Goal: Task Accomplishment & Management: Manage account settings

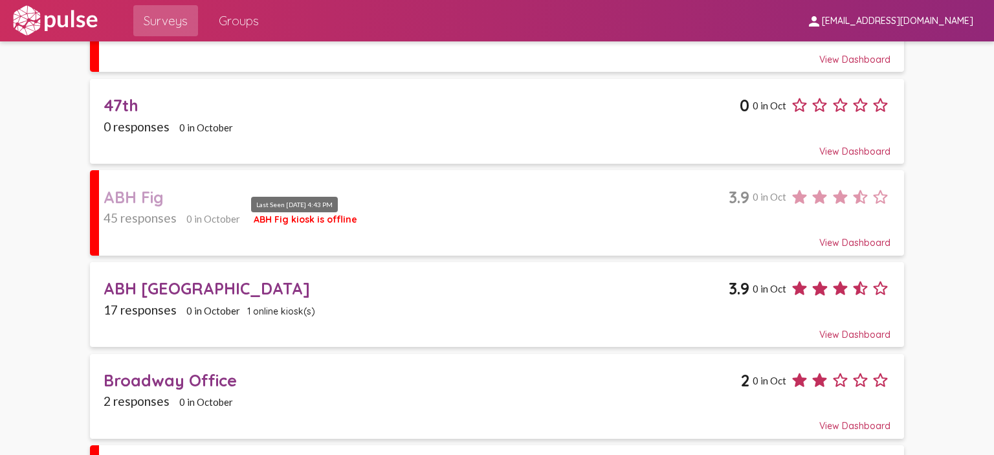
scroll to position [194, 0]
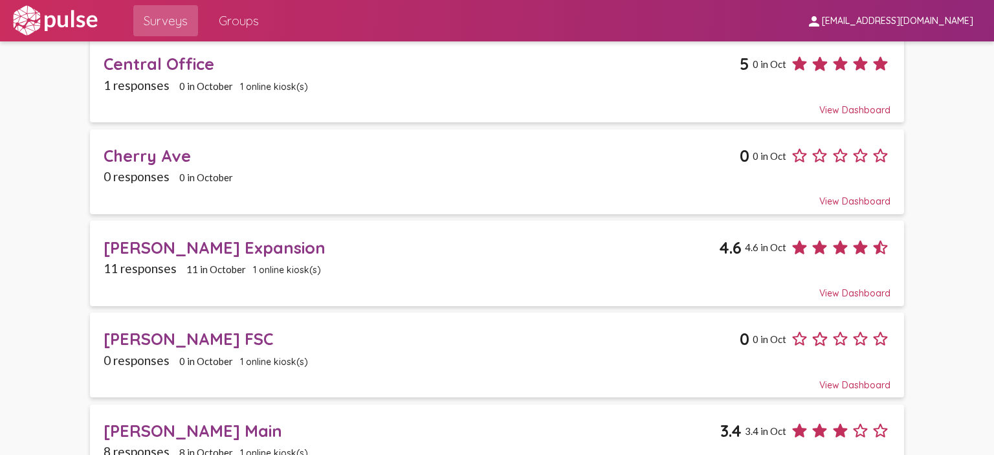
scroll to position [647, 0]
click at [273, 265] on span "1 online kiosk(s)" at bounding box center [287, 269] width 68 height 12
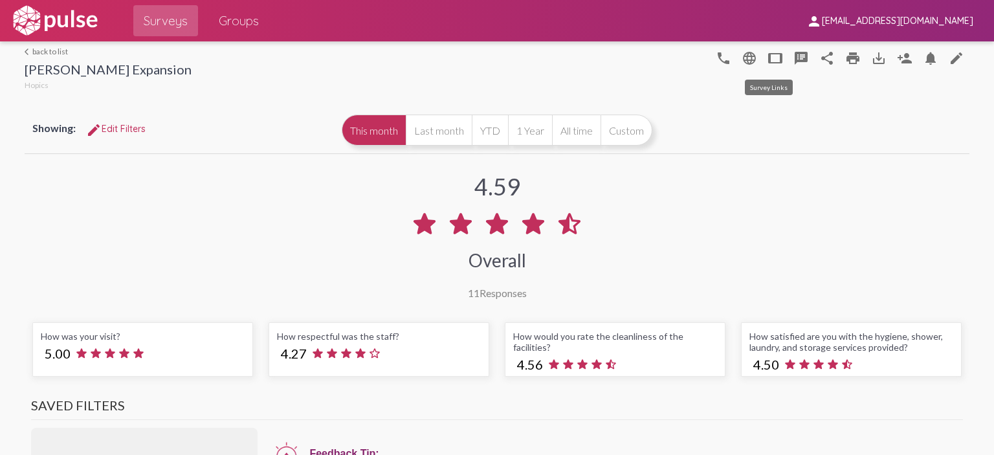
click at [767, 56] on mat-icon "tablet" at bounding box center [775, 58] width 16 height 16
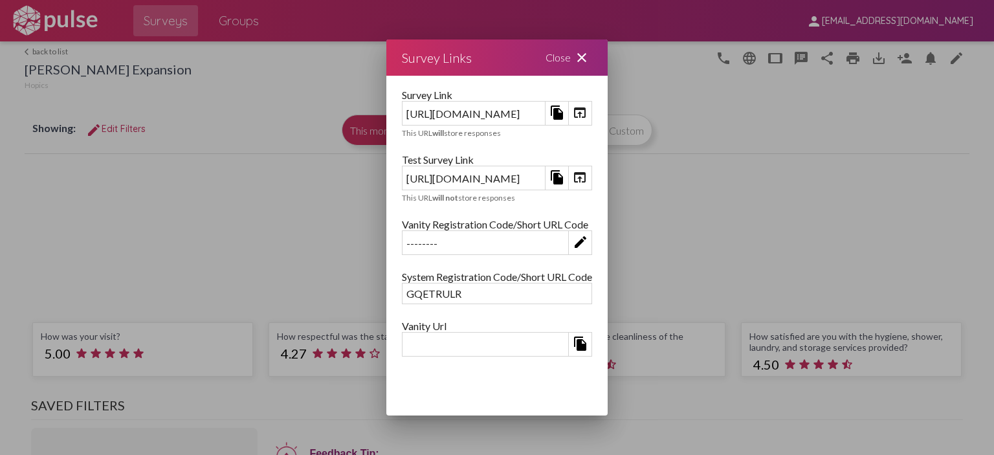
click at [486, 105] on div "https://kiosk.pulseforgood.com/survey/f411af1e-d1f0-45d5-a594-bb1846230ea7" at bounding box center [473, 113] width 142 height 20
click at [479, 115] on div "https://kiosk.pulseforgood.com/survey/f411af1e-d1f0-45d5-a594-bb1846230ea7" at bounding box center [473, 113] width 142 height 20
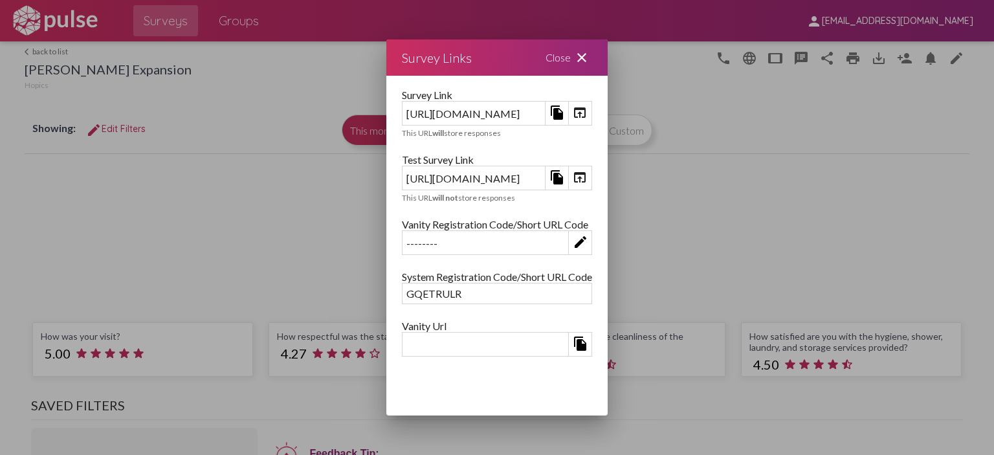
drag, startPoint x: 479, startPoint y: 115, endPoint x: 380, endPoint y: 177, distance: 116.8
click at [402, 177] on div "https://kiosk.pulseforgood.com/survey/f411af1e-d1f0-45d5-a594-bb1846230ea7;test" at bounding box center [473, 178] width 142 height 20
copy div "https://kiosk.pulseforgood.com/survey/f411af1e-d1f0-45d5-a594-bb1846230ea7;test"
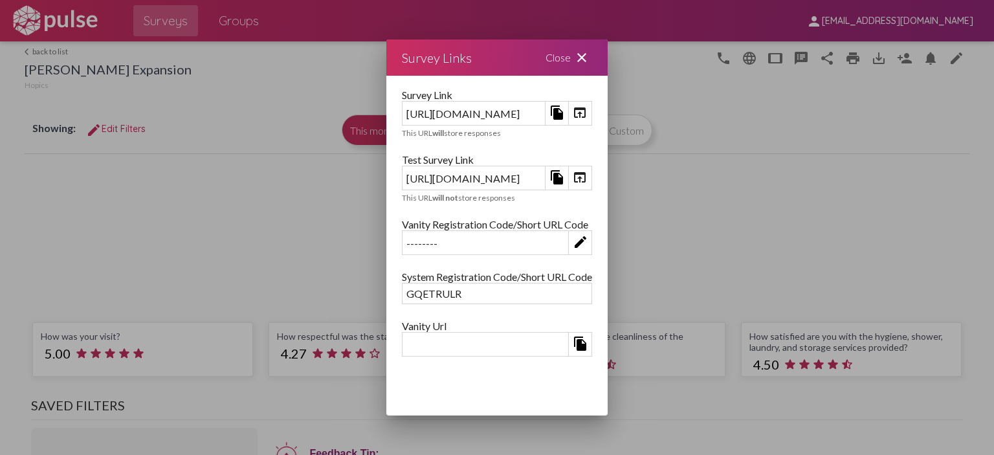
click at [589, 56] on mat-icon "close" at bounding box center [582, 58] width 16 height 16
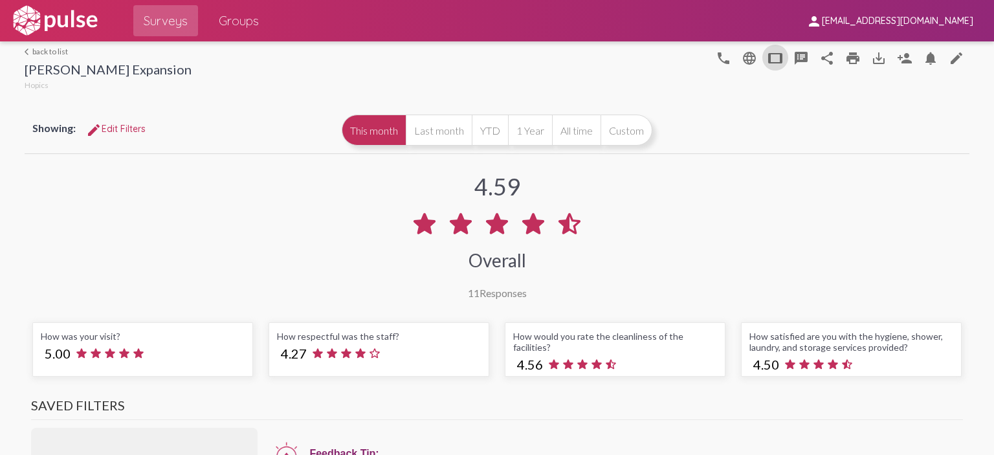
click at [50, 54] on link "arrow_back_ios back to list" at bounding box center [108, 52] width 167 height 10
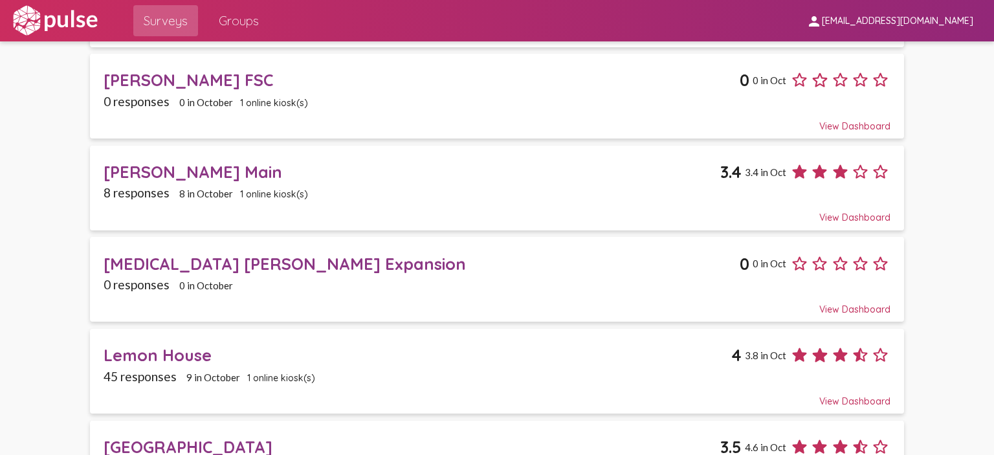
scroll to position [906, 0]
click at [277, 255] on div "[MEDICAL_DATA] [PERSON_NAME] Expansion" at bounding box center [421, 263] width 636 height 20
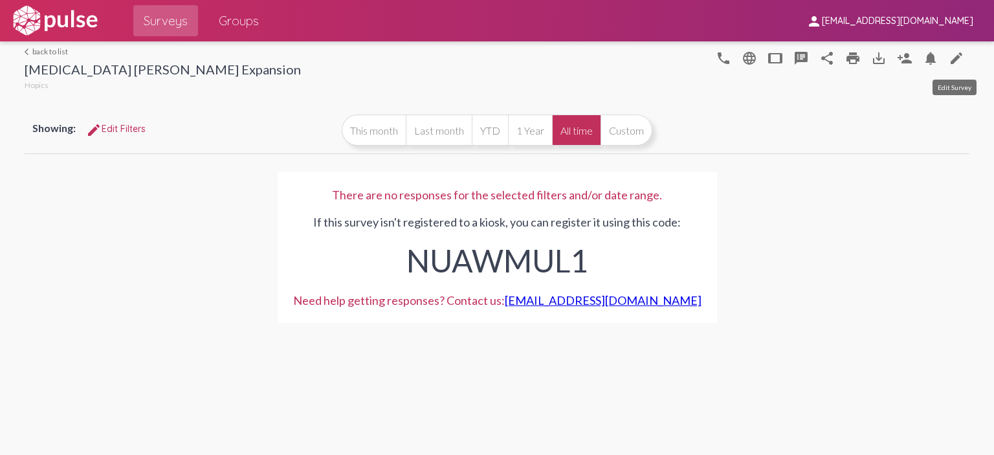
click at [953, 60] on mat-icon "edit" at bounding box center [956, 58] width 16 height 16
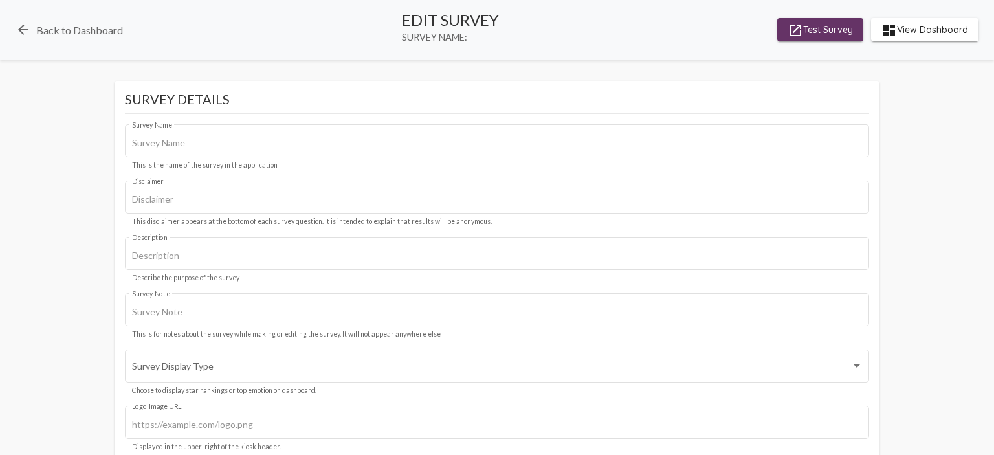
type input "[MEDICAL_DATA] [PERSON_NAME] Expansion"
type input "We value your privacy, your identity will remain anonymous."
type input "#c12f5c"
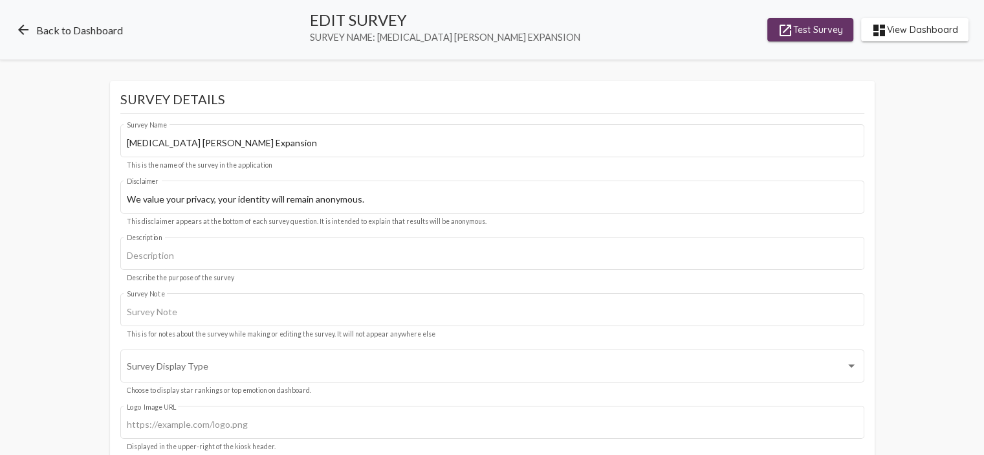
click at [34, 34] on link "arrow_back Back to Dashboard" at bounding box center [69, 30] width 107 height 16
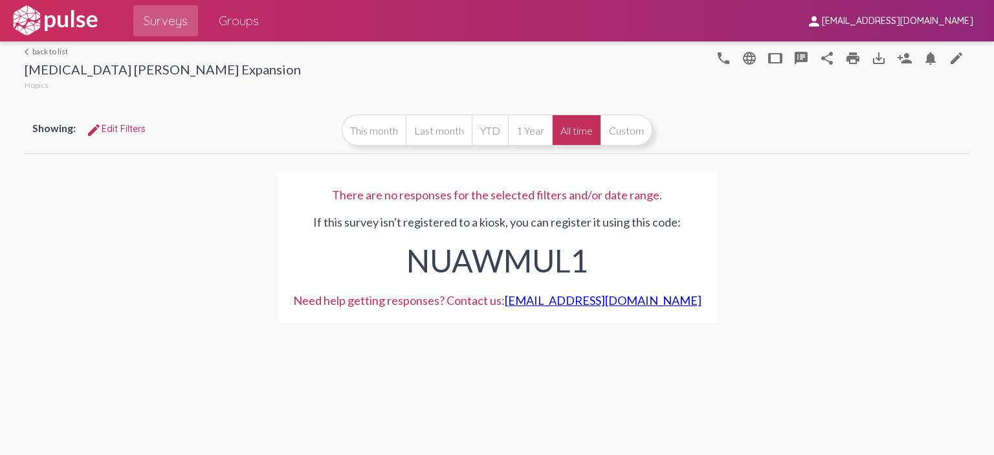
click at [47, 52] on link "arrow_back_ios back to list" at bounding box center [163, 52] width 276 height 10
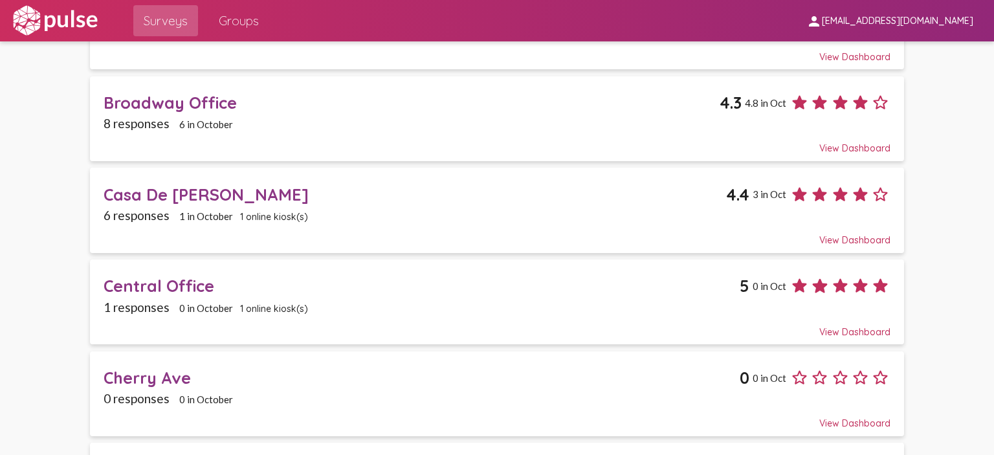
scroll to position [582, 0]
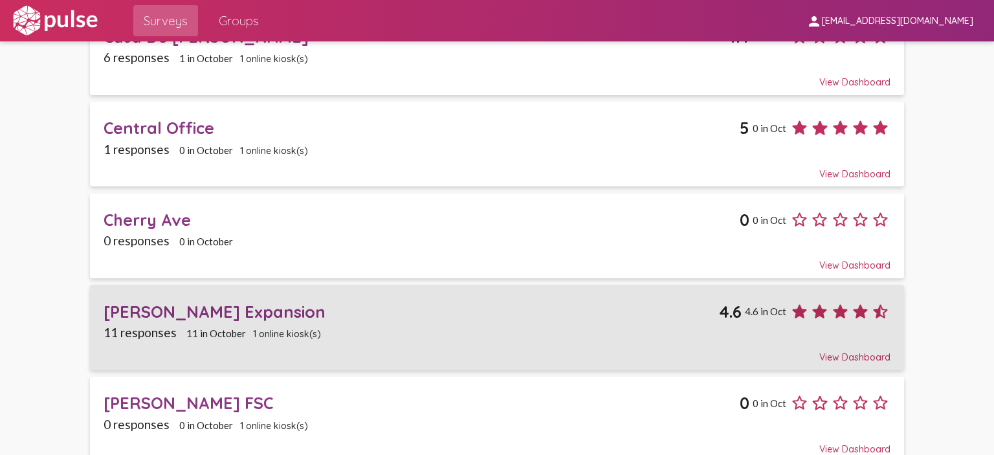
click at [277, 328] on span "1 online kiosk(s)" at bounding box center [287, 334] width 68 height 12
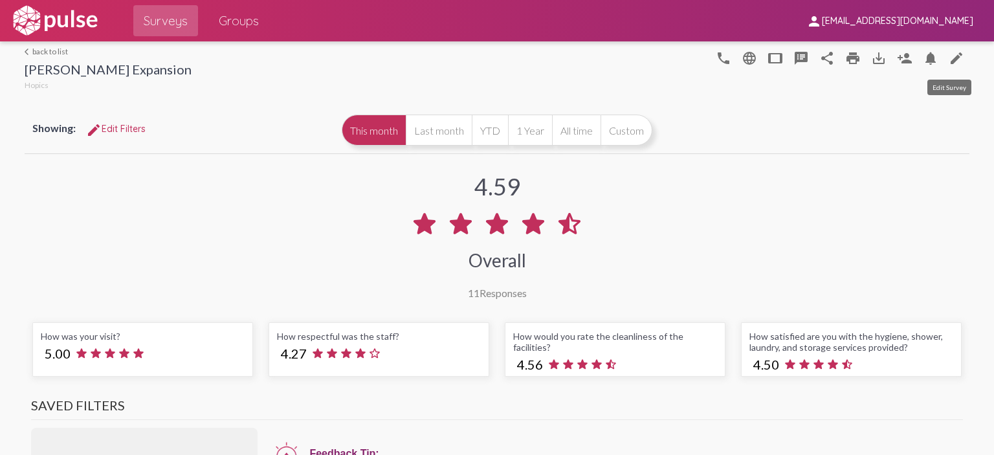
click at [948, 57] on mat-icon "edit" at bounding box center [956, 58] width 16 height 16
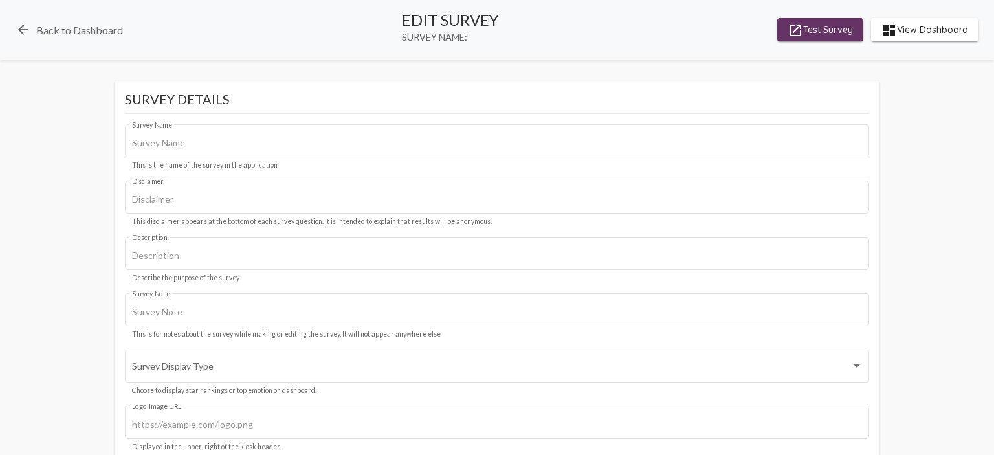
type input "[PERSON_NAME] Expansion"
type input "We value your privacy, your identity will remain anonymous."
type input "#c12f5c"
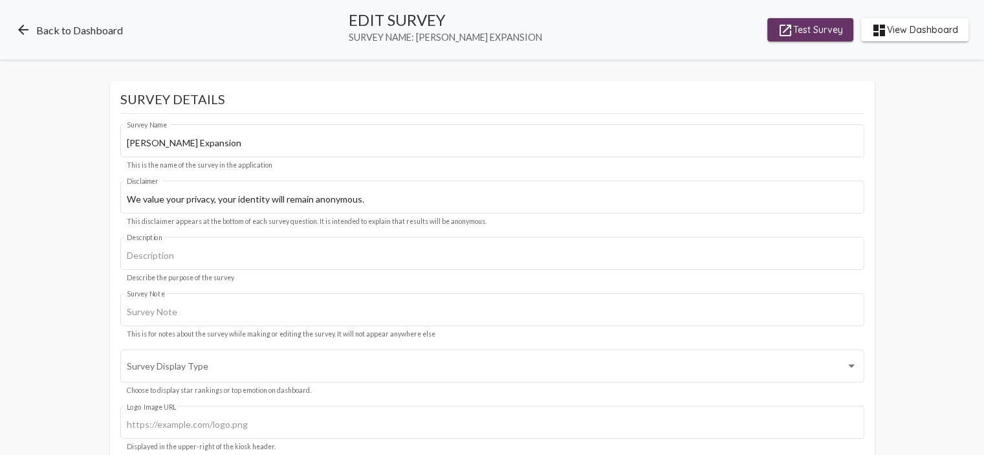
click at [80, 30] on link "arrow_back Back to Dashboard" at bounding box center [69, 30] width 107 height 16
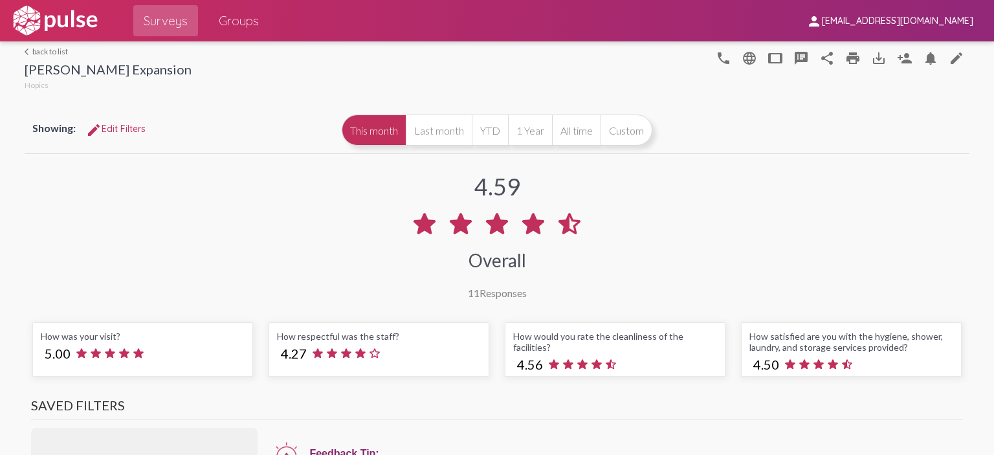
click at [52, 49] on link "arrow_back_ios back to list" at bounding box center [108, 52] width 167 height 10
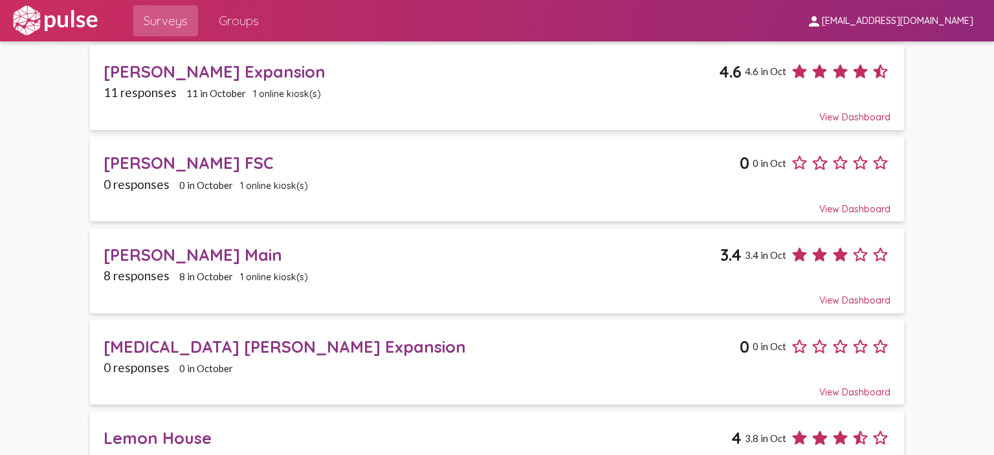
scroll to position [841, 0]
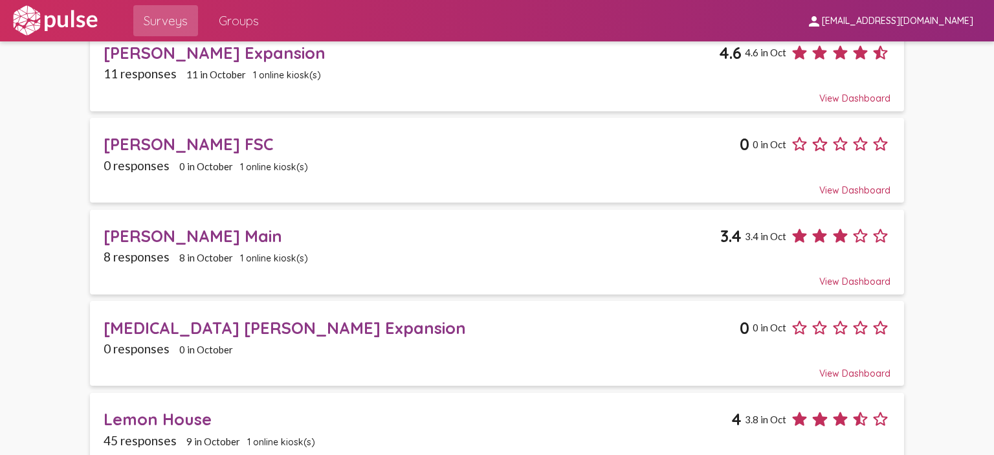
click at [202, 319] on div "[MEDICAL_DATA] [PERSON_NAME] Expansion" at bounding box center [421, 328] width 636 height 20
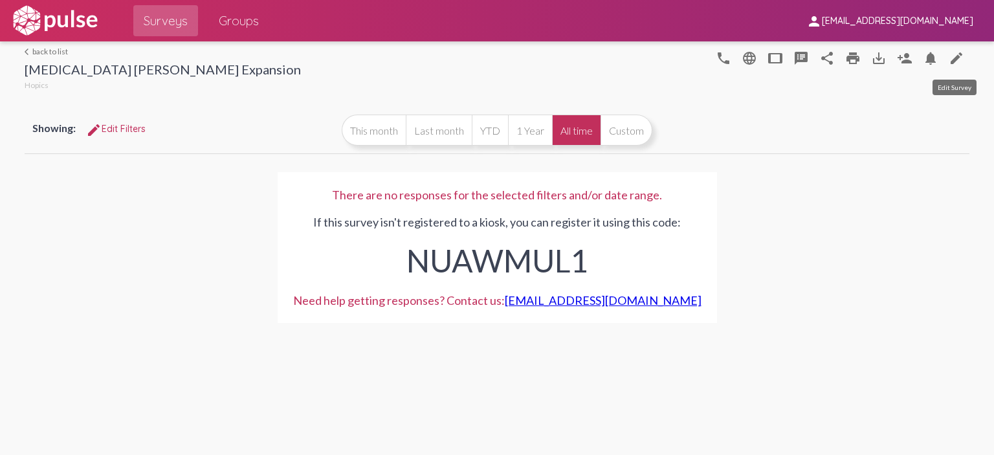
click at [960, 59] on mat-icon "edit" at bounding box center [956, 58] width 16 height 16
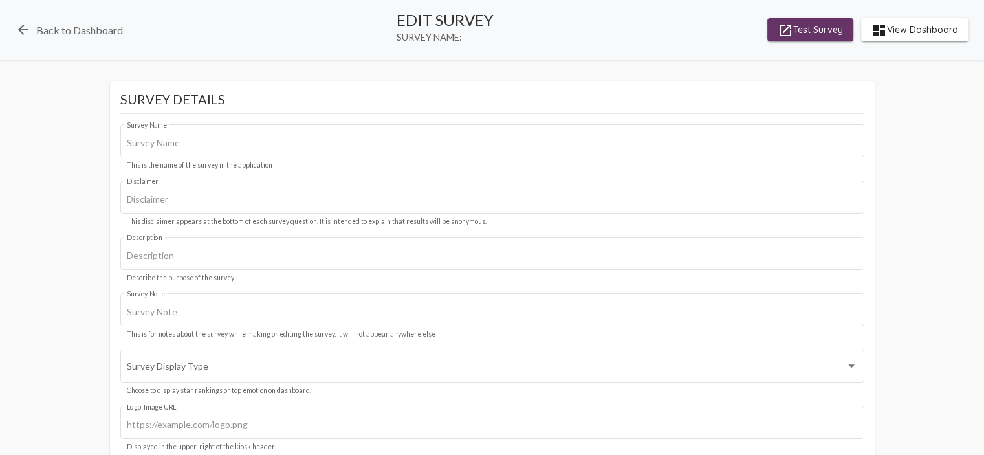
type input "[MEDICAL_DATA] [PERSON_NAME] Expansion"
type input "We value your privacy, your identity will remain anonymous."
type input "#c12f5c"
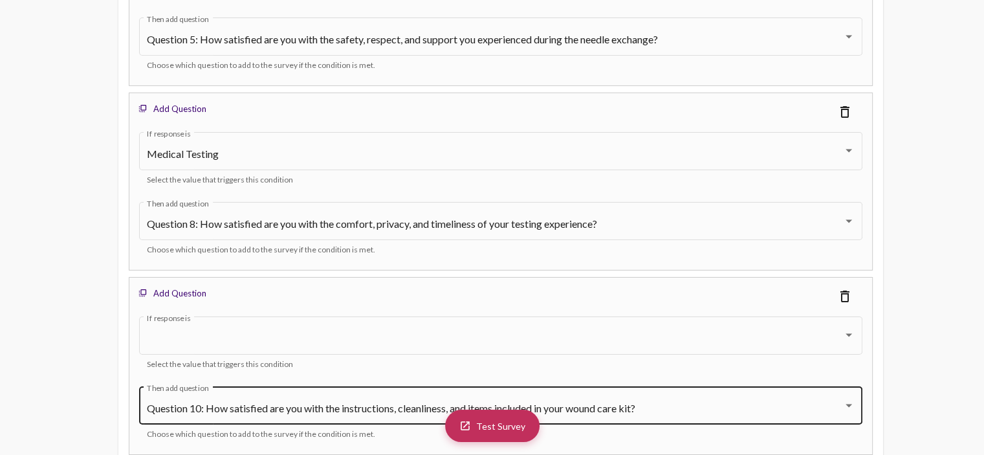
scroll to position [4528, 0]
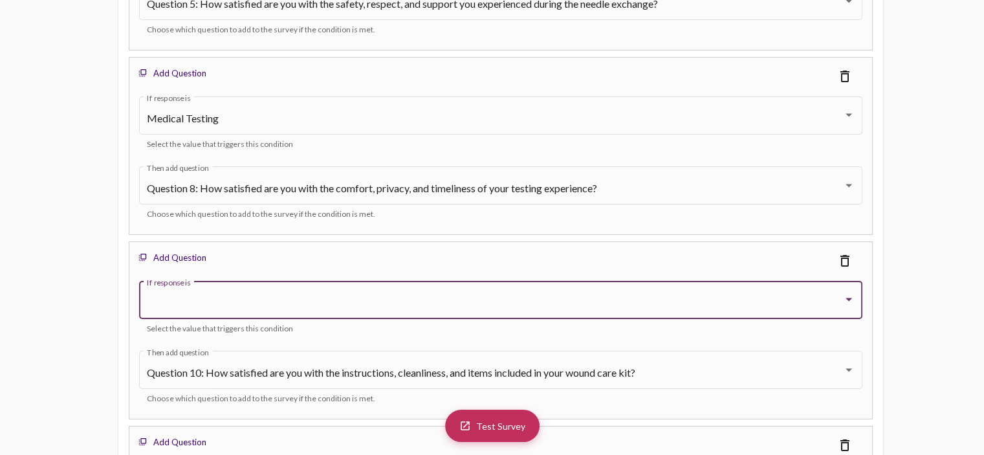
click at [236, 297] on div at bounding box center [495, 303] width 696 height 12
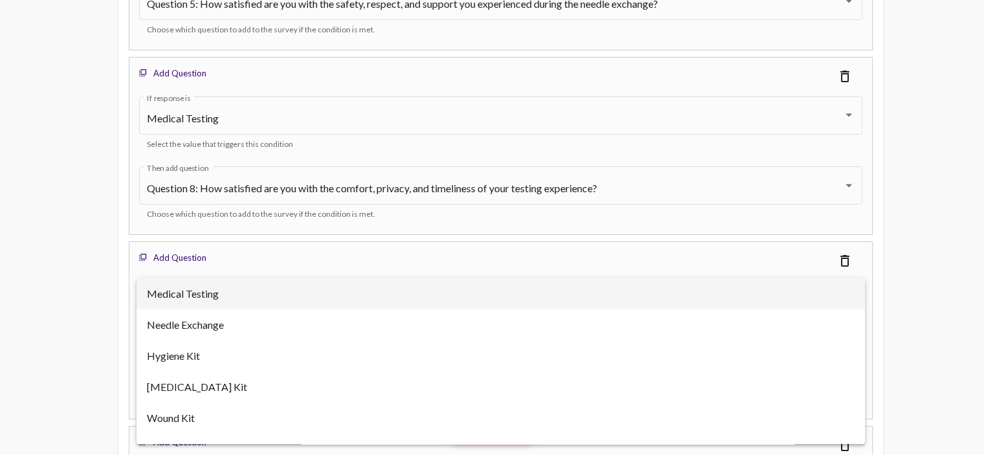
click at [44, 284] on div at bounding box center [492, 227] width 984 height 455
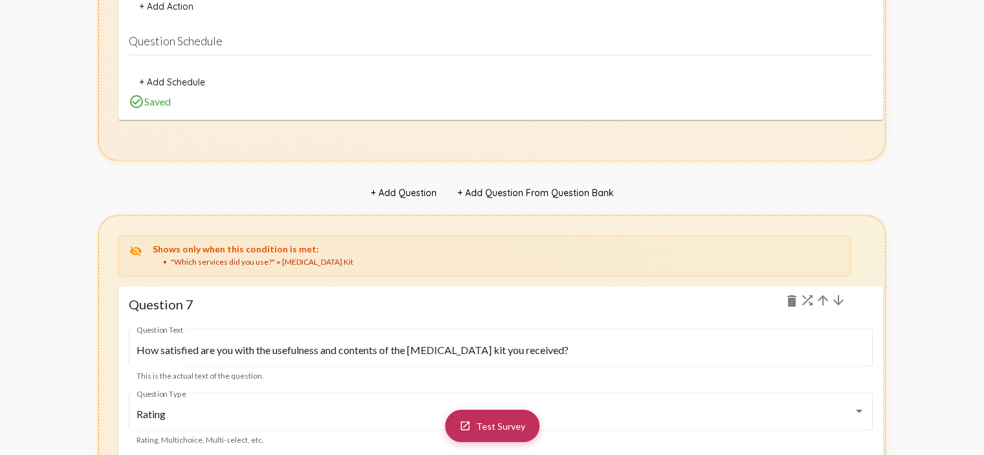
scroll to position [6856, 0]
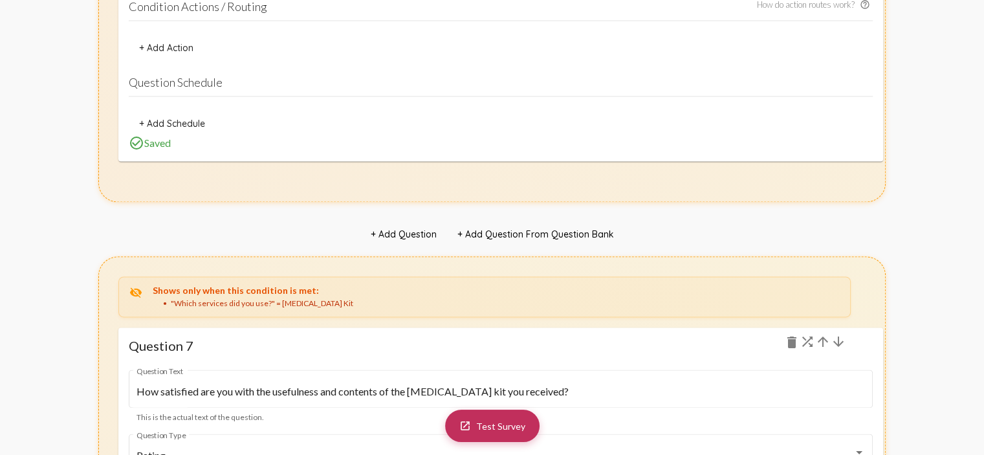
click at [140, 135] on mat-icon "check_circle_outline" at bounding box center [137, 143] width 16 height 16
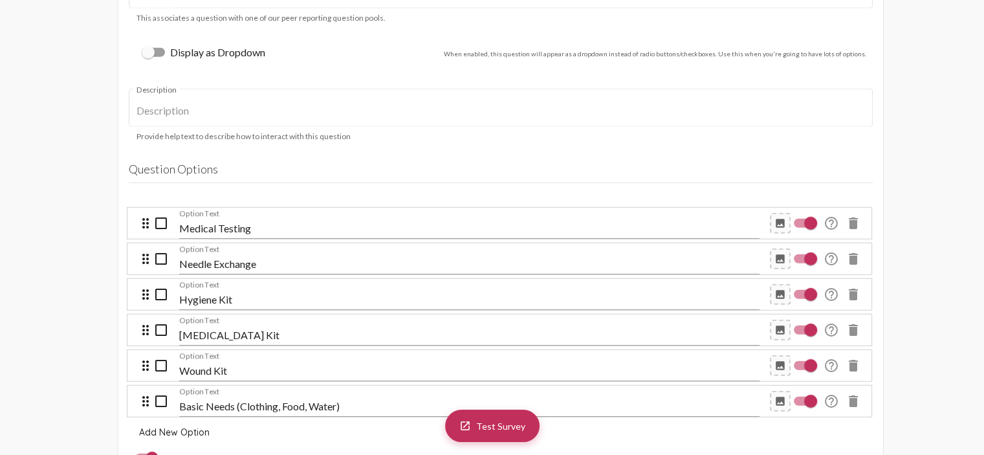
scroll to position [3493, 0]
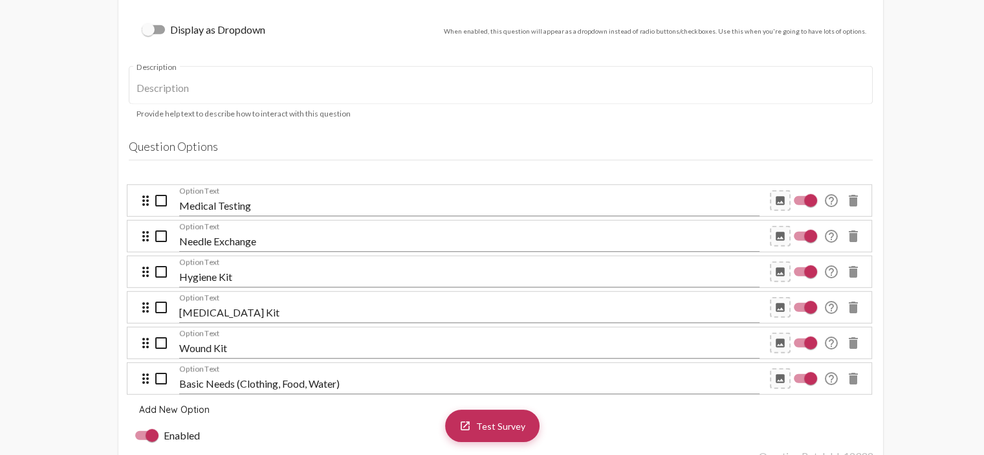
click at [259, 342] on input "Wound Kit" at bounding box center [469, 348] width 580 height 12
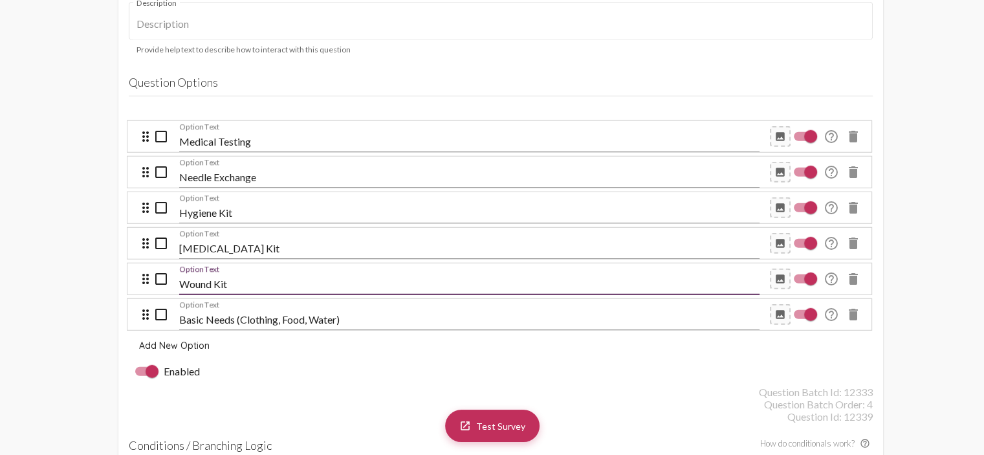
scroll to position [3558, 0]
click at [363, 313] on input "Basic Needs (Clothing, Food, Water)" at bounding box center [469, 319] width 580 height 12
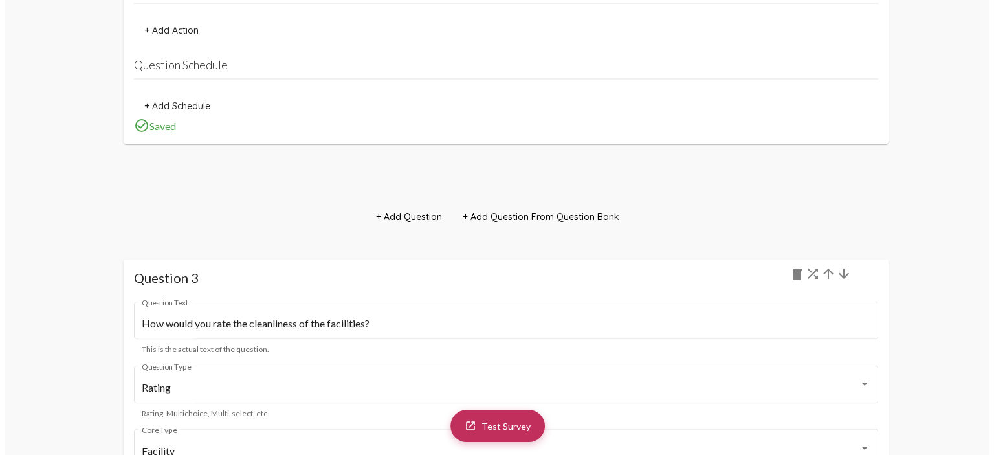
scroll to position [0, 0]
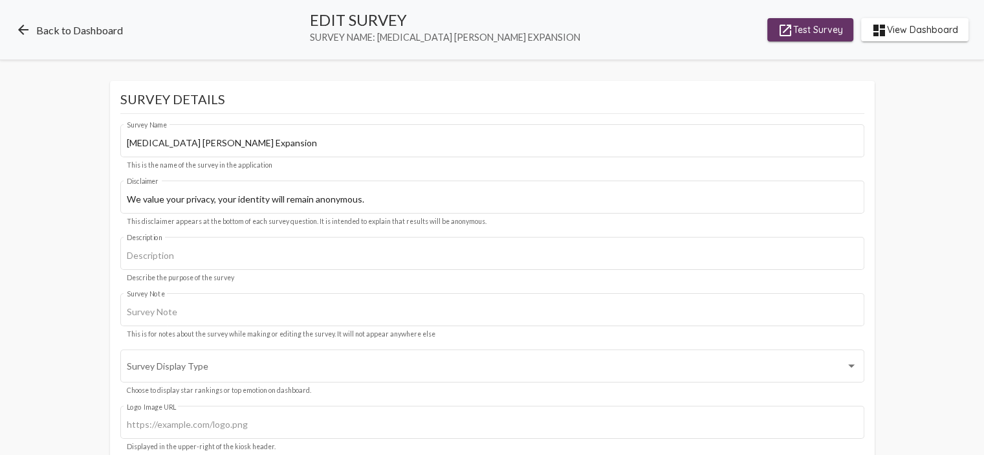
click at [51, 28] on link "arrow_back Back to Dashboard" at bounding box center [69, 30] width 107 height 16
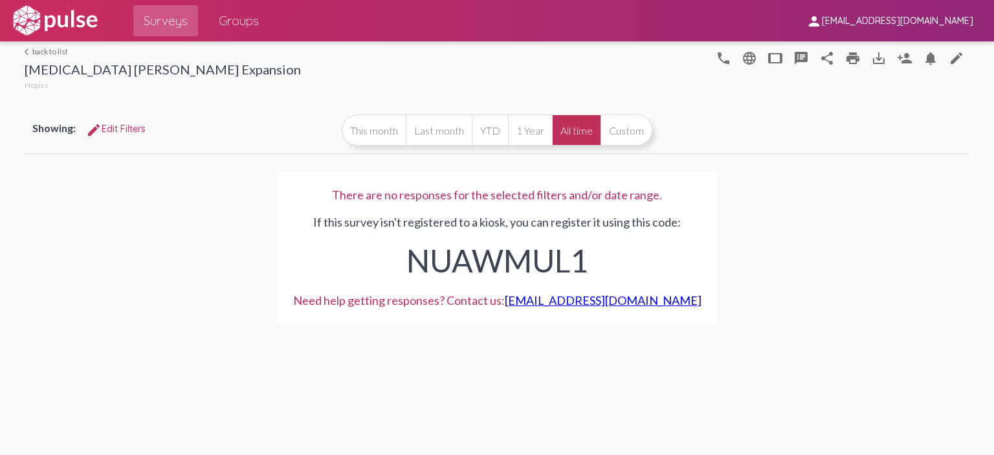
click at [45, 52] on link "arrow_back_ios back to list" at bounding box center [163, 52] width 276 height 10
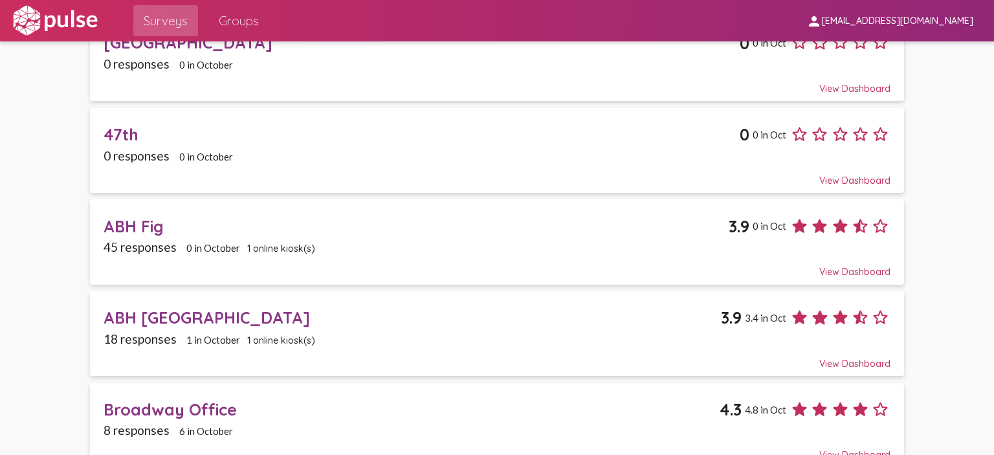
scroll to position [129, 0]
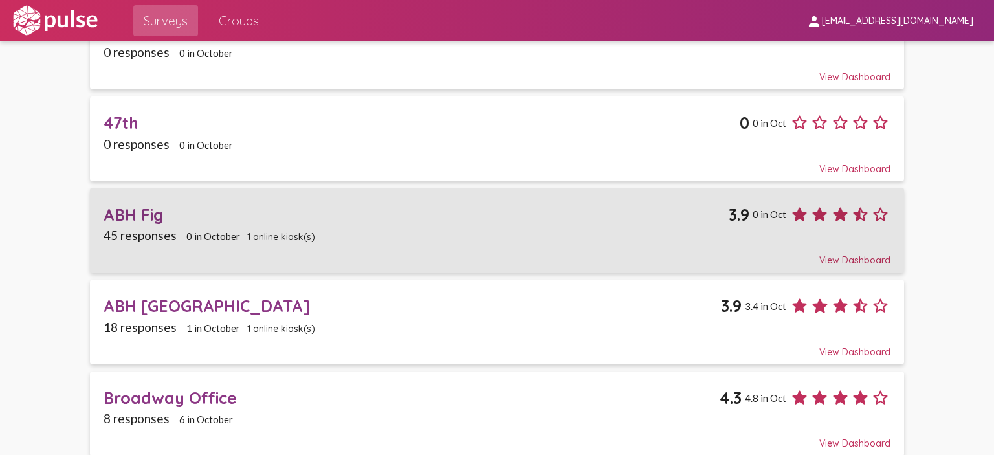
click at [142, 235] on span "45 responses" at bounding box center [139, 235] width 73 height 15
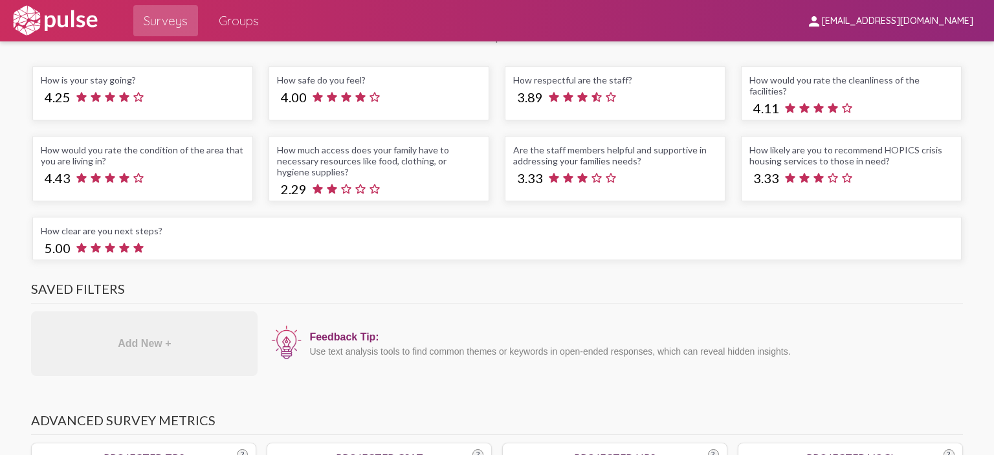
scroll to position [69, 0]
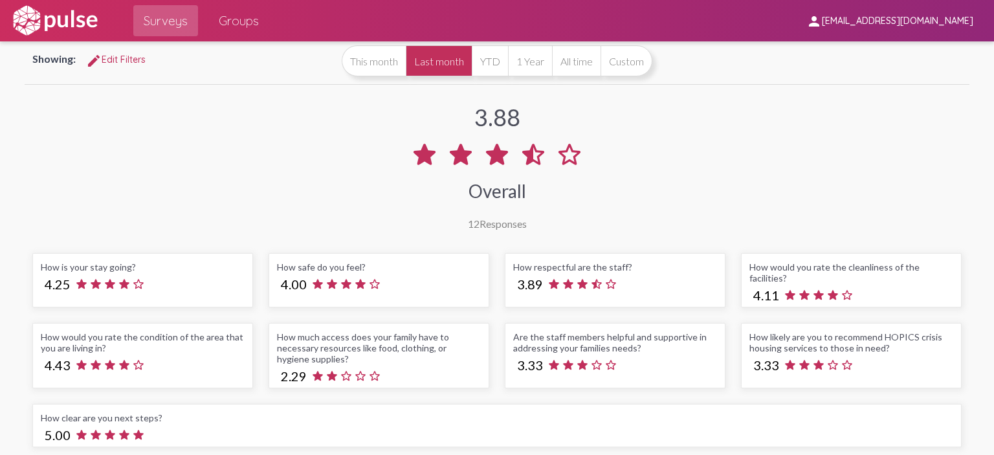
click at [924, 19] on span "[EMAIL_ADDRESS][DOMAIN_NAME]" at bounding box center [896, 22] width 151 height 12
click at [619, 103] on div at bounding box center [497, 227] width 994 height 455
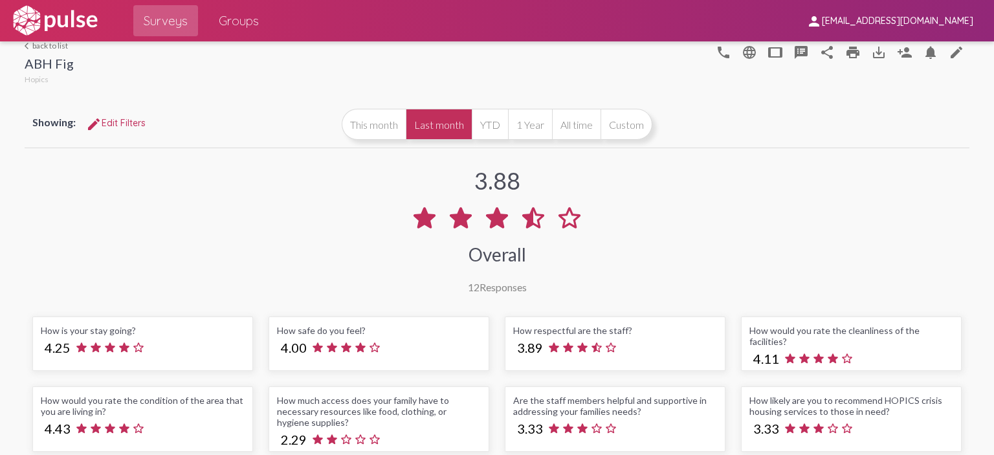
scroll to position [0, 0]
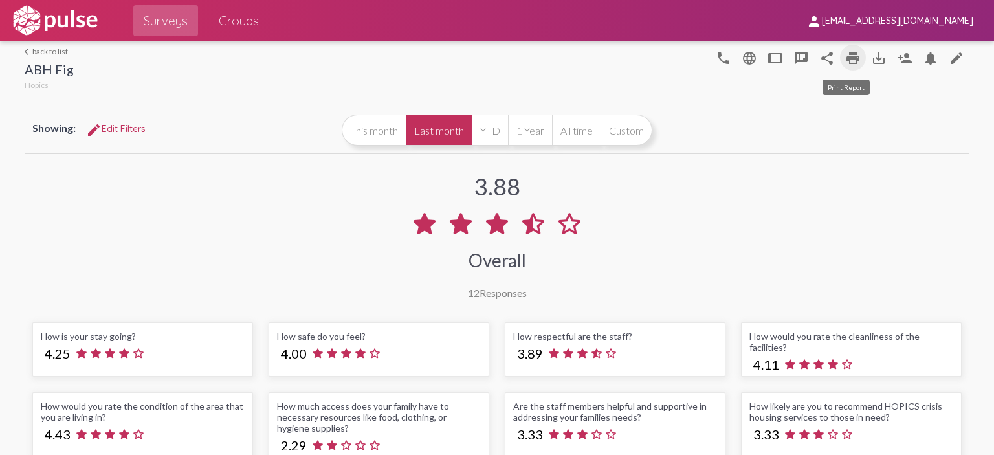
click at [845, 58] on mat-icon "print" at bounding box center [853, 58] width 16 height 16
click at [481, 136] on button "YTD" at bounding box center [490, 129] width 36 height 31
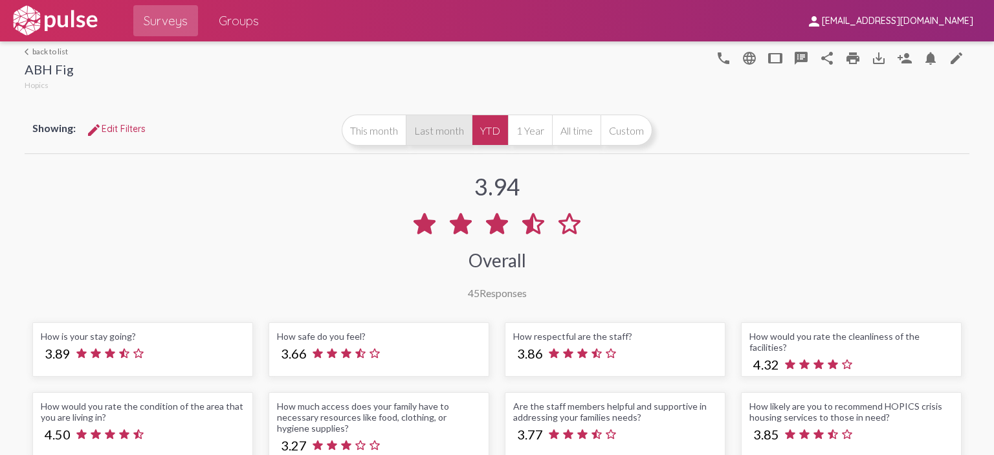
click at [447, 142] on button "Last month" at bounding box center [439, 129] width 66 height 31
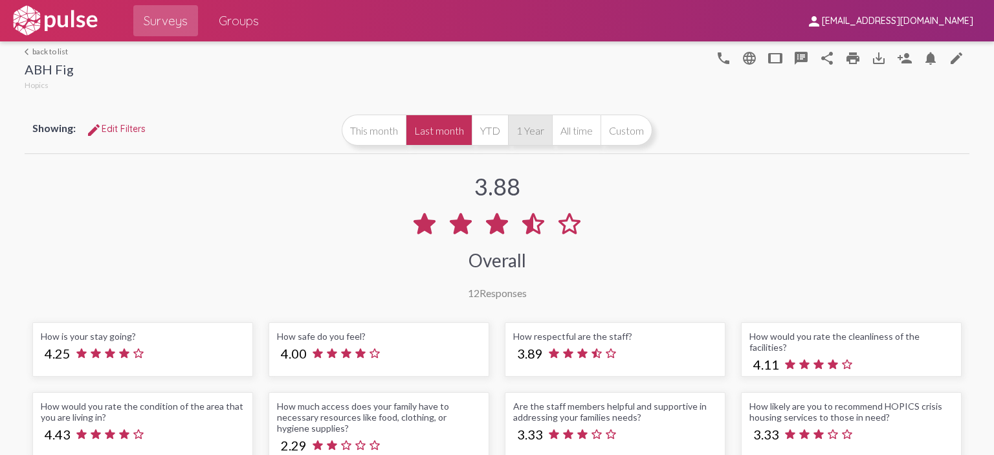
click at [532, 132] on button "1 Year" at bounding box center [530, 129] width 44 height 31
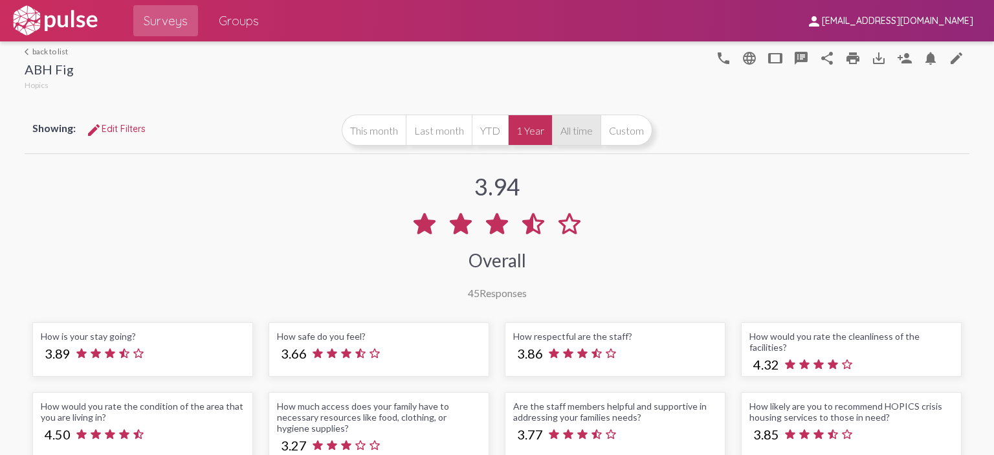
click at [561, 129] on button "All time" at bounding box center [576, 129] width 49 height 31
click at [508, 124] on button "1 Year" at bounding box center [530, 129] width 44 height 31
click at [450, 125] on button "Last month" at bounding box center [439, 129] width 66 height 31
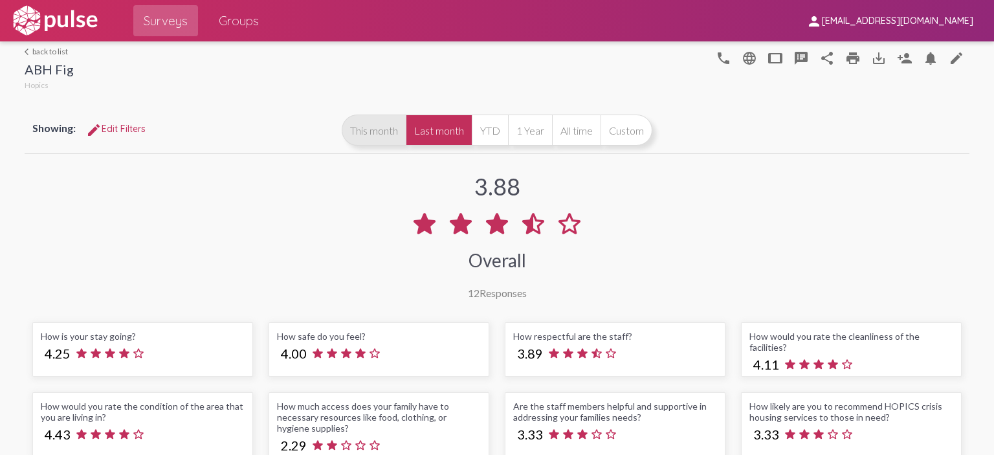
click at [380, 125] on button "This month" at bounding box center [374, 129] width 64 height 31
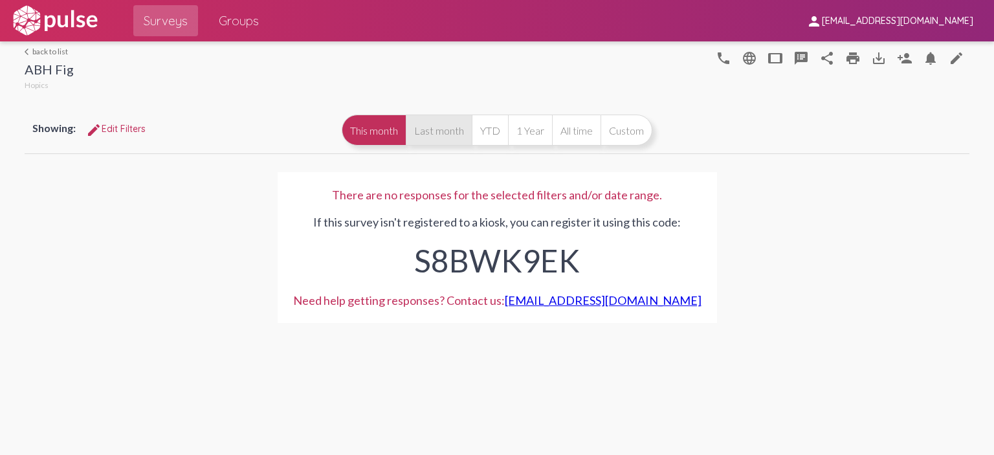
click at [409, 125] on button "Last month" at bounding box center [439, 129] width 66 height 31
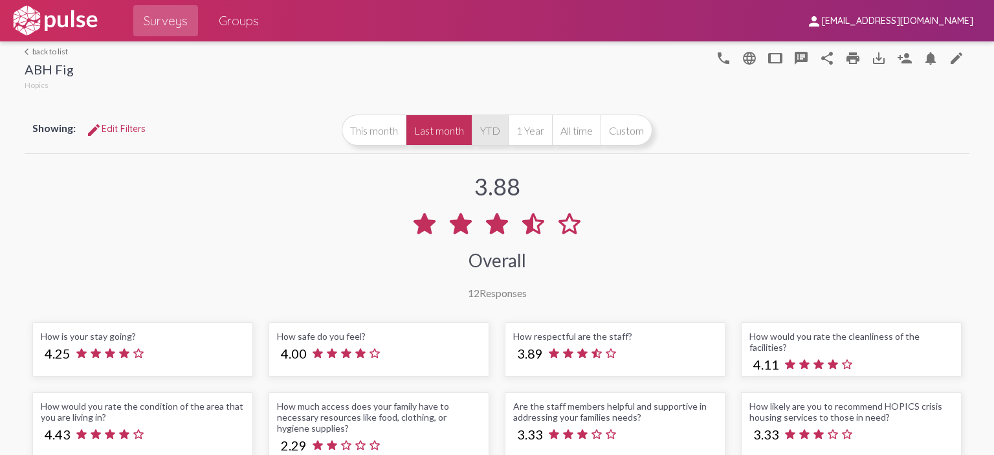
click at [475, 128] on button "YTD" at bounding box center [490, 129] width 36 height 31
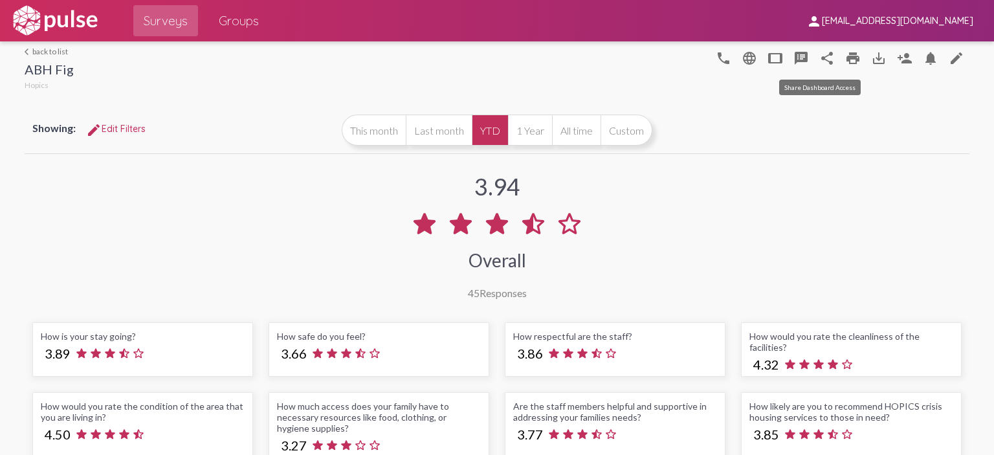
click at [821, 54] on mat-icon "share" at bounding box center [827, 58] width 16 height 16
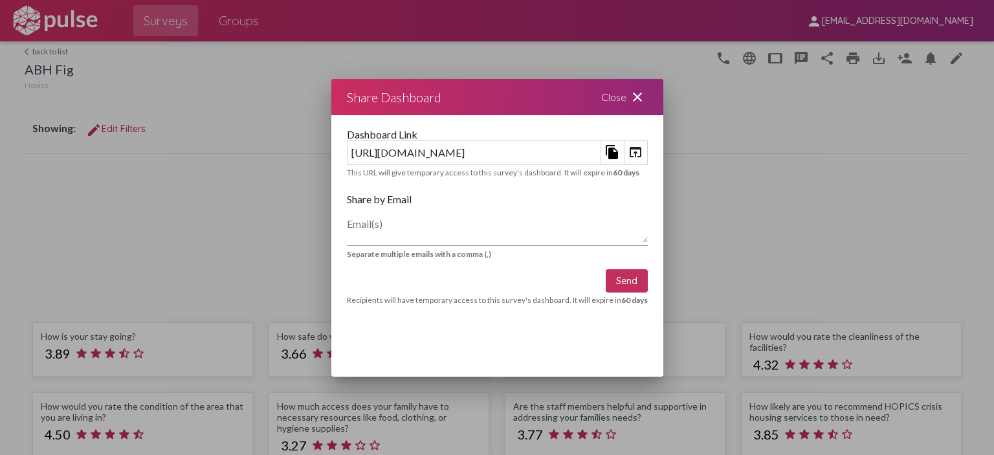
click at [620, 151] on mat-icon "file_copy" at bounding box center [612, 152] width 16 height 16
click at [645, 96] on mat-icon "close" at bounding box center [637, 97] width 16 height 16
